Goal: Task Accomplishment & Management: Complete application form

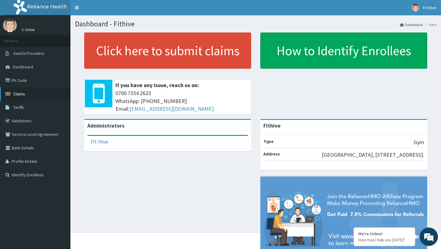
click at [32, 96] on link "Claims" at bounding box center [35, 93] width 70 height 13
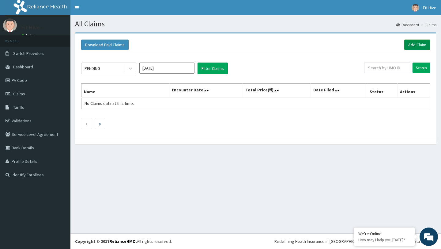
click at [425, 48] on link "Add Claim" at bounding box center [417, 44] width 26 height 10
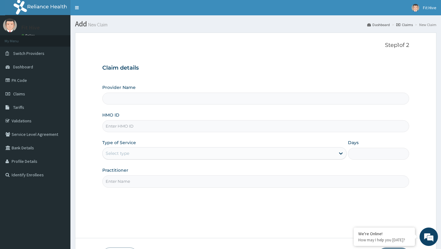
click at [163, 100] on input "Provider Name" at bounding box center [255, 98] width 306 height 12
type input "Fithive"
type input "1"
click at [144, 128] on input "HMO ID" at bounding box center [255, 126] width 306 height 12
click at [139, 183] on input "Practitioner" at bounding box center [255, 181] width 306 height 12
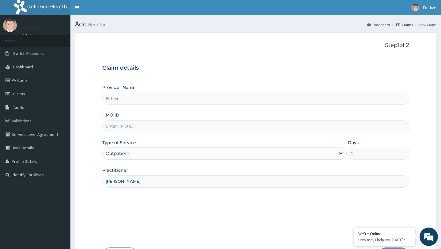
type input "Haruna Shehu"
click at [129, 124] on input "HMO ID" at bounding box center [255, 126] width 306 height 12
type input "H"
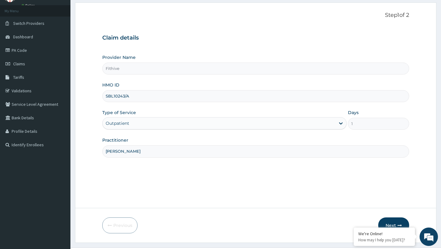
scroll to position [44, 0]
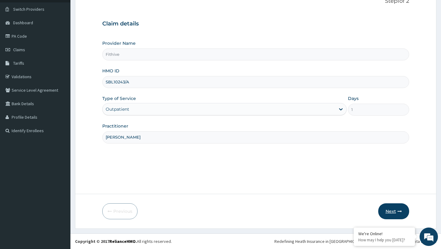
click at [391, 212] on button "Next" at bounding box center [393, 211] width 31 height 16
click at [177, 84] on input "SBL10243/A" at bounding box center [255, 82] width 306 height 12
click at [115, 81] on input "SBL10243/A" at bounding box center [255, 82] width 306 height 12
click at [389, 215] on button "Next" at bounding box center [393, 211] width 31 height 16
click at [389, 211] on button "Next" at bounding box center [393, 211] width 31 height 16
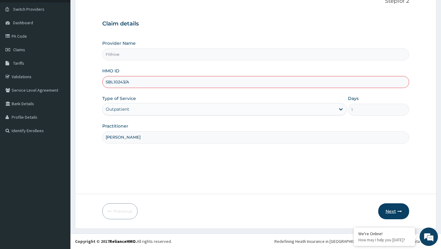
click at [389, 211] on button "Next" at bounding box center [393, 211] width 31 height 16
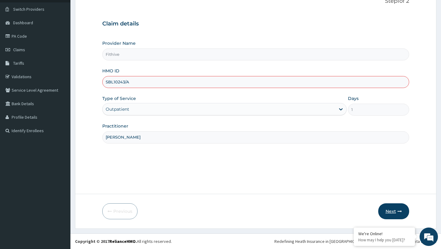
click at [389, 211] on button "Next" at bounding box center [393, 211] width 31 height 16
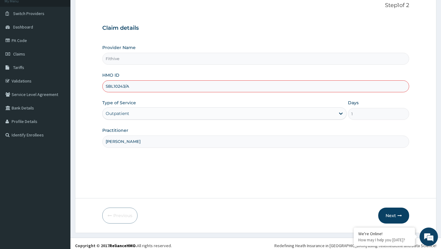
click at [113, 86] on input "SBL10243/A" at bounding box center [255, 86] width 306 height 12
type input "SBL/10243/A"
click at [388, 216] on button "Next" at bounding box center [393, 215] width 31 height 16
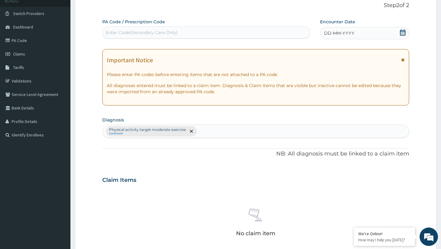
click at [348, 26] on div "Encounter Date DD-MM-YYYY" at bounding box center [364, 29] width 89 height 21
click at [345, 33] on span "DD-MM-YYYY" at bounding box center [339, 33] width 30 height 6
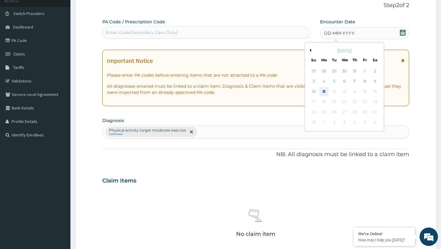
click at [322, 91] on div "11" at bounding box center [323, 91] width 9 height 9
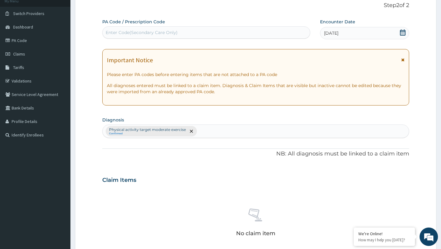
click at [243, 30] on div "Enter Code(Secondary Care Only)" at bounding box center [206, 33] width 207 height 10
type input "PA/41CA23"
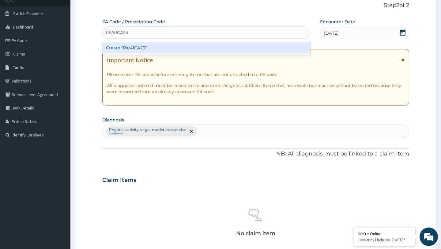
click at [182, 47] on div "Create "PA/41CA23"" at bounding box center [206, 47] width 208 height 11
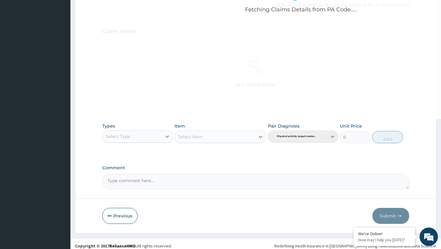
scroll to position [191, 0]
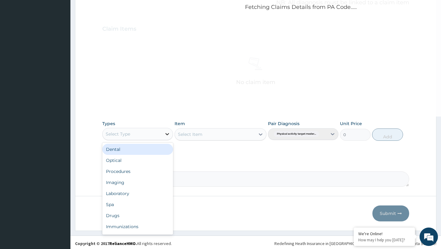
click at [167, 136] on icon at bounding box center [167, 134] width 6 height 6
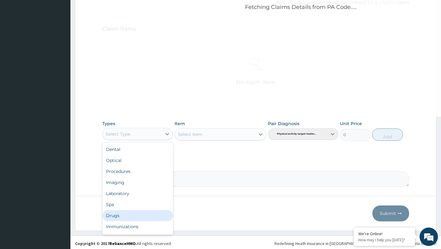
scroll to position [21, 0]
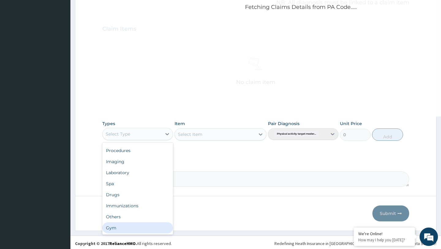
click at [124, 227] on div "Gym" at bounding box center [137, 227] width 70 height 11
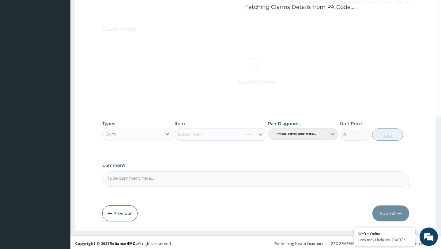
click at [233, 132] on div "Select Item" at bounding box center [220, 134] width 92 height 12
click at [261, 133] on div "Select Item" at bounding box center [220, 134] width 92 height 12
click at [260, 134] on div "Select Item" at bounding box center [220, 134] width 92 height 12
click at [259, 134] on div "Select Item" at bounding box center [220, 134] width 92 height 12
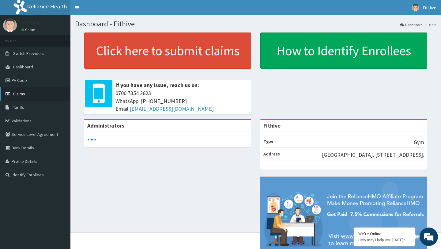
click at [20, 95] on span "Claims" at bounding box center [19, 94] width 12 height 6
click at [31, 91] on link "Claims" at bounding box center [35, 93] width 70 height 13
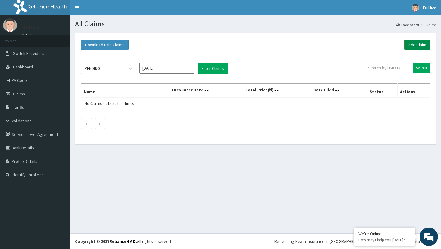
click at [414, 43] on link "Add Claim" at bounding box center [417, 44] width 26 height 10
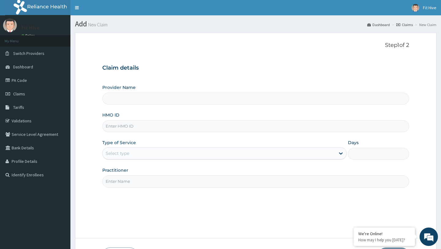
click at [155, 124] on input "HMO ID" at bounding box center [255, 126] width 306 height 12
type input "Fithive"
type input "1"
click at [132, 181] on input "Practitioner" at bounding box center [255, 181] width 306 height 12
type input "[PERSON_NAME]"
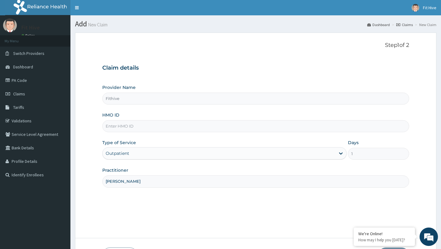
click at [140, 130] on input "HMO ID" at bounding box center [255, 126] width 306 height 12
click at [162, 126] on input "HMO ID" at bounding box center [255, 126] width 306 height 12
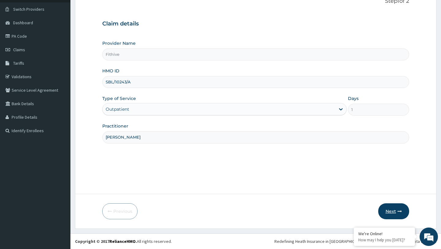
type input "SBL/10243/A"
click at [393, 212] on button "Next" at bounding box center [393, 211] width 31 height 16
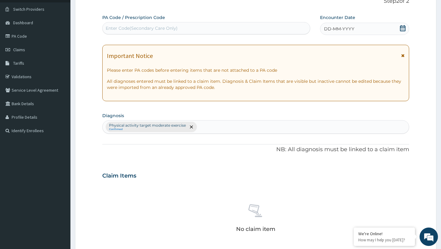
click at [336, 27] on span "DD-MM-YYYY" at bounding box center [339, 29] width 30 height 6
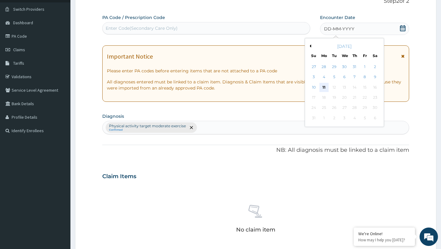
click at [326, 86] on div "11" at bounding box center [323, 87] width 9 height 9
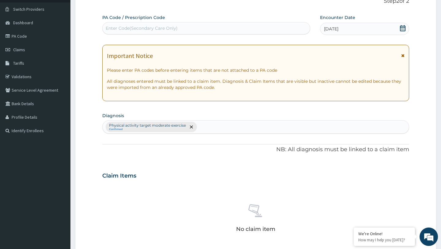
click at [221, 26] on div "Enter Code(Secondary Care Only)" at bounding box center [206, 28] width 207 height 10
type input "PA/41CA23"
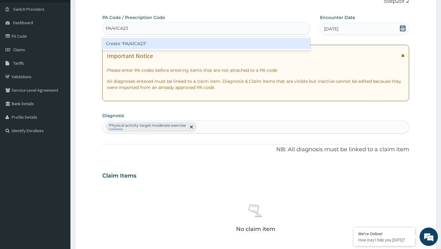
click at [218, 45] on div "Create "PA/41CA23"" at bounding box center [206, 43] width 208 height 11
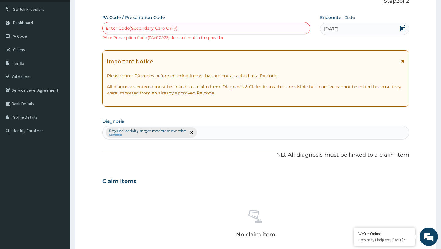
click at [193, 30] on div "Enter Code(Secondary Care Only)" at bounding box center [206, 28] width 207 height 10
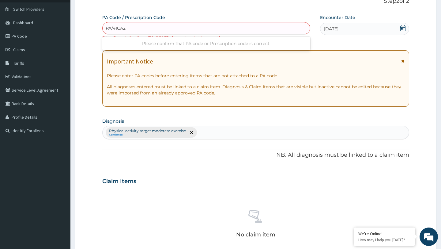
type input "PA/41CA23"
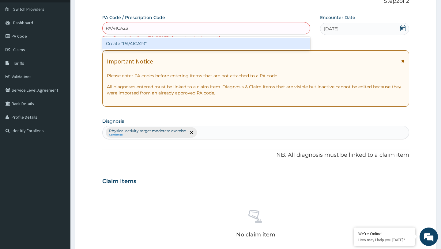
click at [189, 45] on div "Create "PA/41CA23"" at bounding box center [206, 43] width 208 height 11
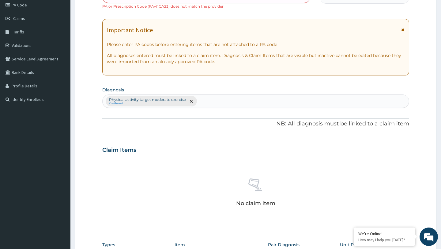
scroll to position [0, 0]
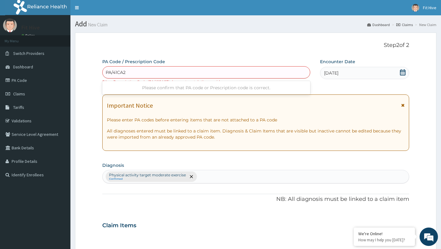
type input "PA/41CA23"
click at [106, 73] on div "Enter Code(Secondary Care Only)" at bounding box center [206, 72] width 207 height 10
drag, startPoint x: 148, startPoint y: 82, endPoint x: 168, endPoint y: 80, distance: 20.0
click at [168, 81] on small "PA or Prescription Code (PA/41CA23) does not match the provider" at bounding box center [162, 81] width 121 height 5
copy small "PA/41CA23"
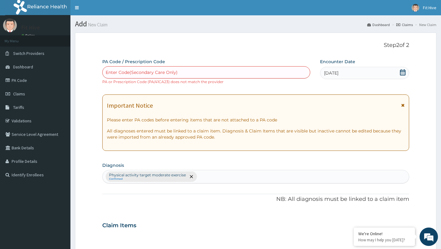
click at [200, 71] on div "Enter Code(Secondary Care Only)" at bounding box center [206, 72] width 207 height 10
paste input "PA/41CA23"
type input "PA/41CA23"
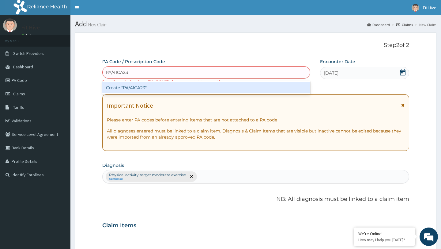
click at [158, 91] on div "Create "PA/41CA23"" at bounding box center [206, 87] width 208 height 11
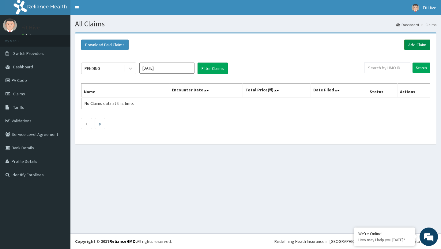
click at [412, 43] on link "Add Claim" at bounding box center [417, 44] width 26 height 10
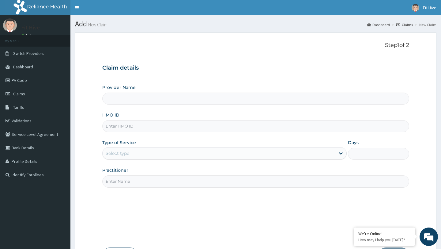
click at [147, 125] on input "HMO ID" at bounding box center [255, 126] width 306 height 12
type input "S"
type input "Fithive"
type input "1"
type input "SBL/10243/A"
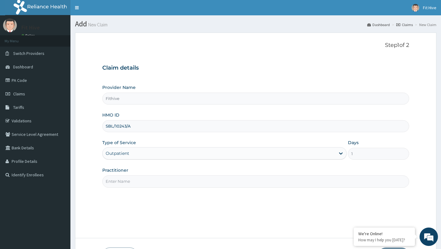
click at [134, 183] on input "Practitioner" at bounding box center [255, 181] width 306 height 12
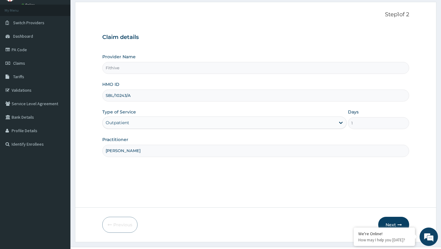
scroll to position [44, 0]
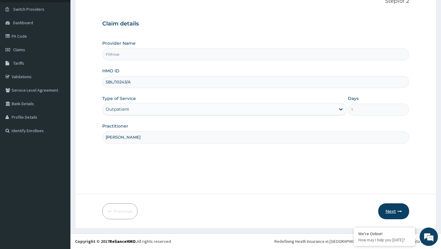
type input "[PERSON_NAME]"
click at [392, 211] on button "Next" at bounding box center [393, 211] width 31 height 16
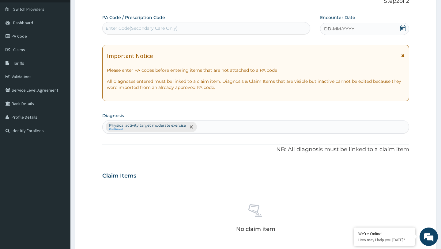
click at [371, 31] on div "DD-MM-YYYY" at bounding box center [364, 29] width 89 height 12
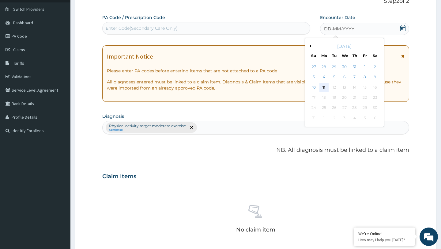
click at [324, 84] on div "11" at bounding box center [323, 87] width 9 height 9
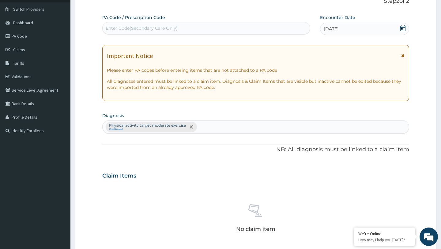
click at [250, 28] on div "Enter Code(Secondary Care Only)" at bounding box center [206, 28] width 207 height 10
paste input "PA/41CA23"
type input "PA/41CA23"
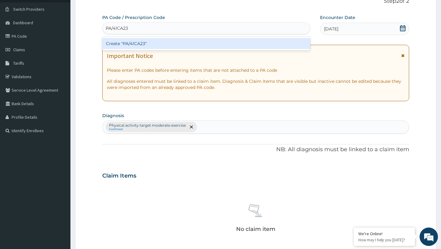
click at [206, 46] on div "Create "PA/41CA23"" at bounding box center [206, 43] width 208 height 11
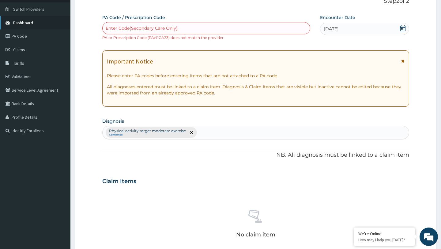
click at [33, 21] on link "Dashboard" at bounding box center [35, 22] width 70 height 13
